Goal: Task Accomplishment & Management: Manage account settings

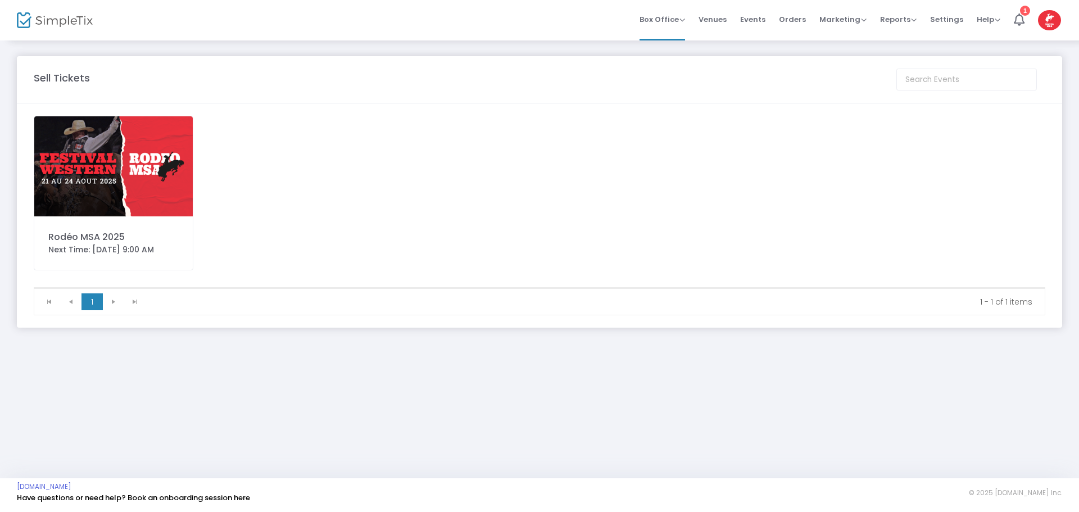
click at [138, 145] on img at bounding box center [113, 166] width 159 height 100
click at [793, 15] on span "Orders" at bounding box center [792, 19] width 27 height 29
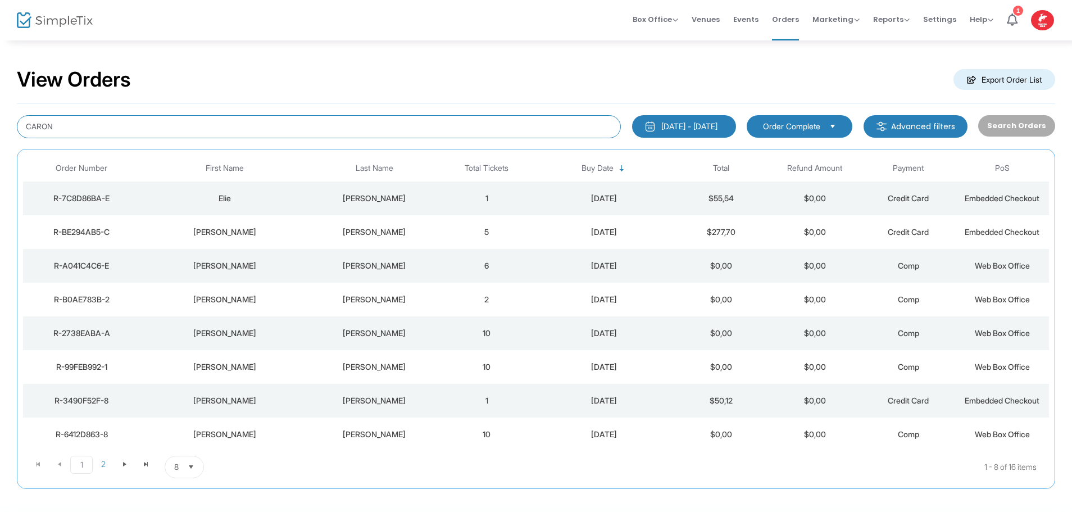
click at [159, 129] on input "CARON" at bounding box center [319, 126] width 604 height 23
drag, startPoint x: 159, startPoint y: 129, endPoint x: -123, endPoint y: 122, distance: 281.7
click at [0, 122] on html "Processing... please wait Box Office Sell Tickets Bookings Sell Season Pass Ven…" at bounding box center [536, 256] width 1072 height 512
type input "[PERSON_NAME]"
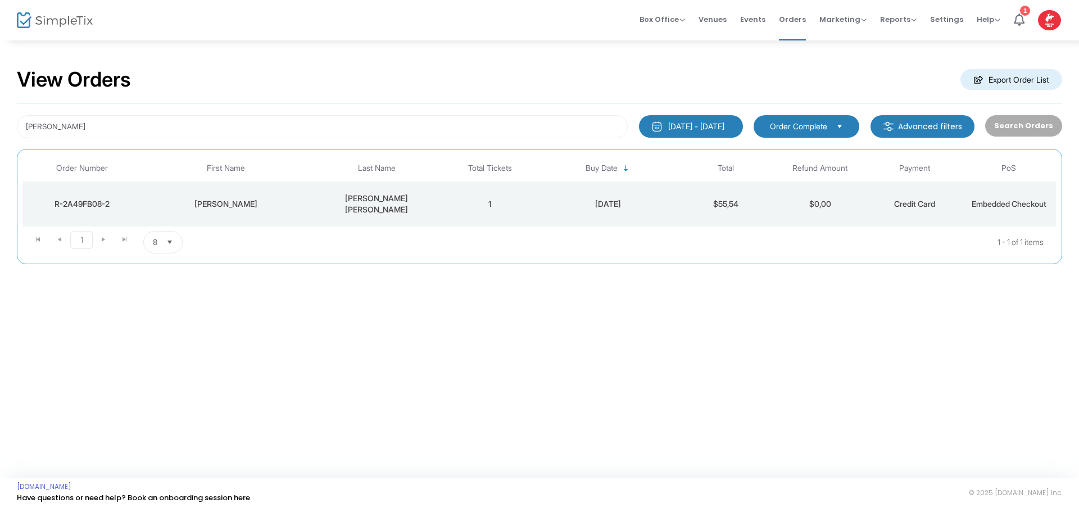
click at [526, 196] on td "1" at bounding box center [490, 204] width 94 height 45
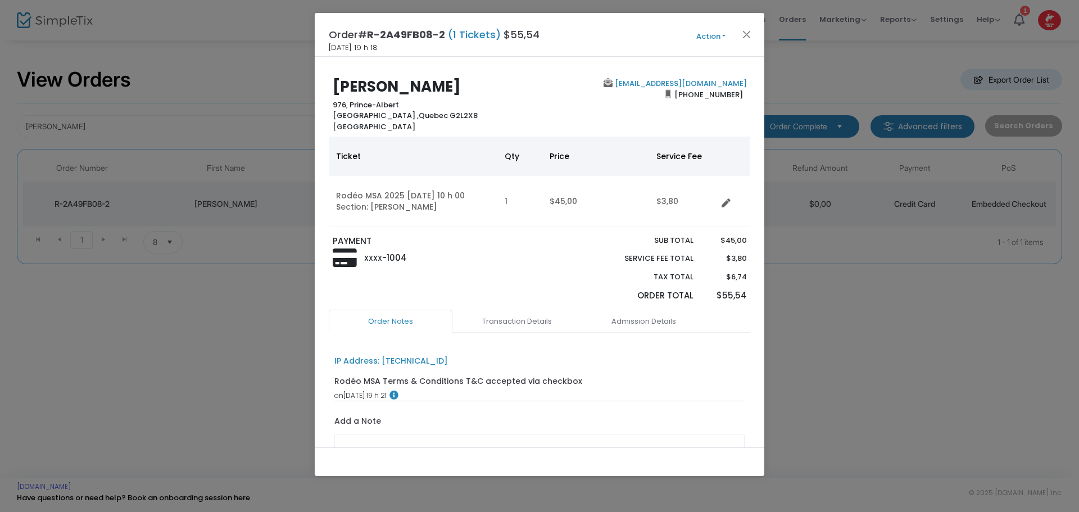
click at [701, 33] on button "Action" at bounding box center [710, 36] width 67 height 12
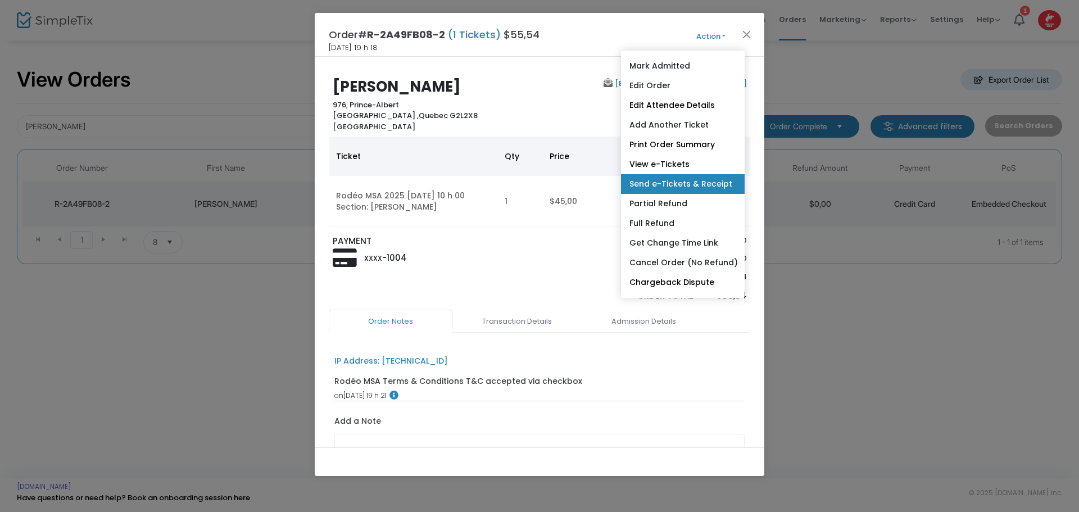
click at [687, 183] on link "Send e-Tickets & Receipt" at bounding box center [683, 184] width 124 height 20
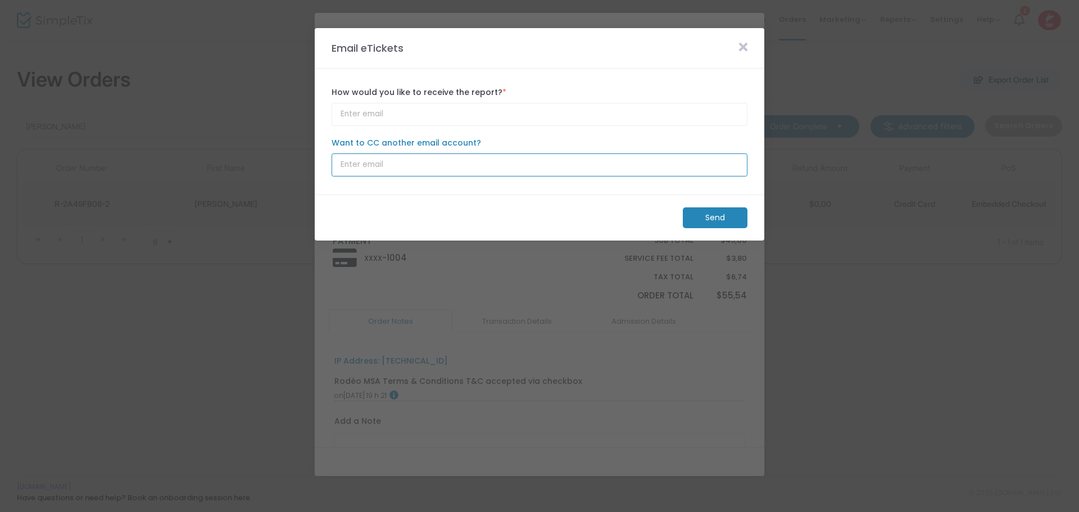
click at [361, 165] on input "Want to CC another email account?" at bounding box center [540, 164] width 416 height 23
click at [355, 162] on input "Want to CC another email account?" at bounding box center [540, 164] width 416 height 23
paste input "[EMAIL_ADDRESS][DOMAIN_NAME]"
type input "[EMAIL_ADDRESS][DOMAIN_NAME]"
click at [701, 219] on m-button "Send" at bounding box center [715, 217] width 65 height 21
